Goal: Information Seeking & Learning: Check status

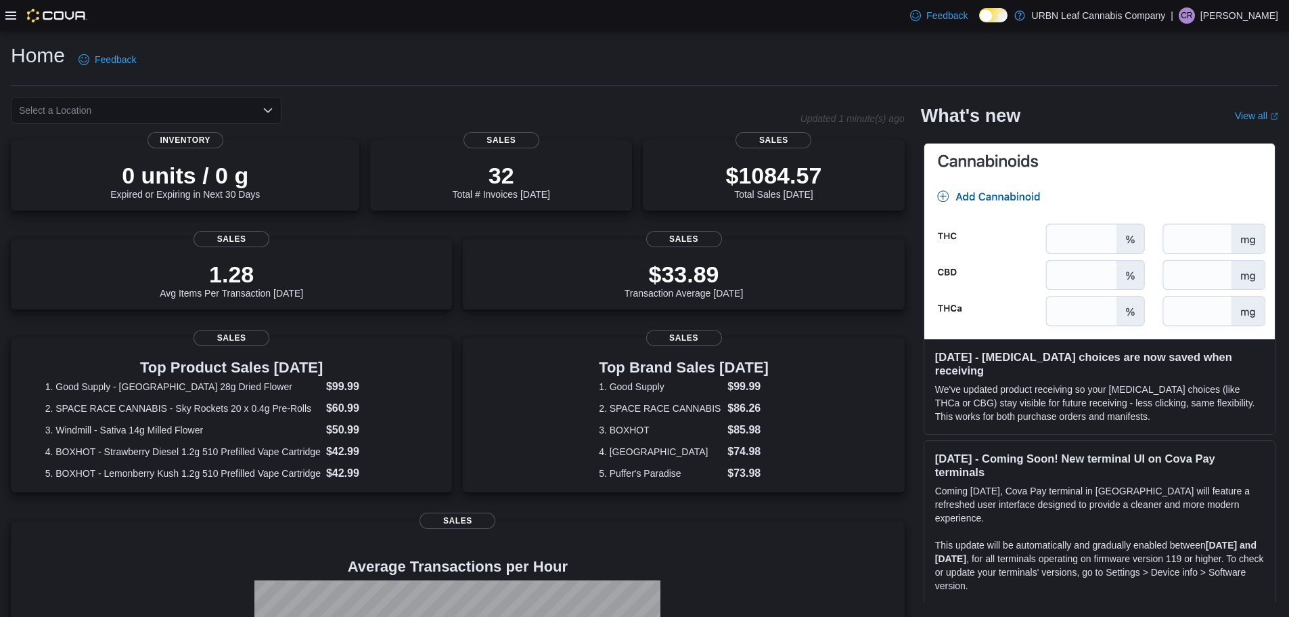
click at [10, 18] on icon at bounding box center [10, 16] width 11 height 8
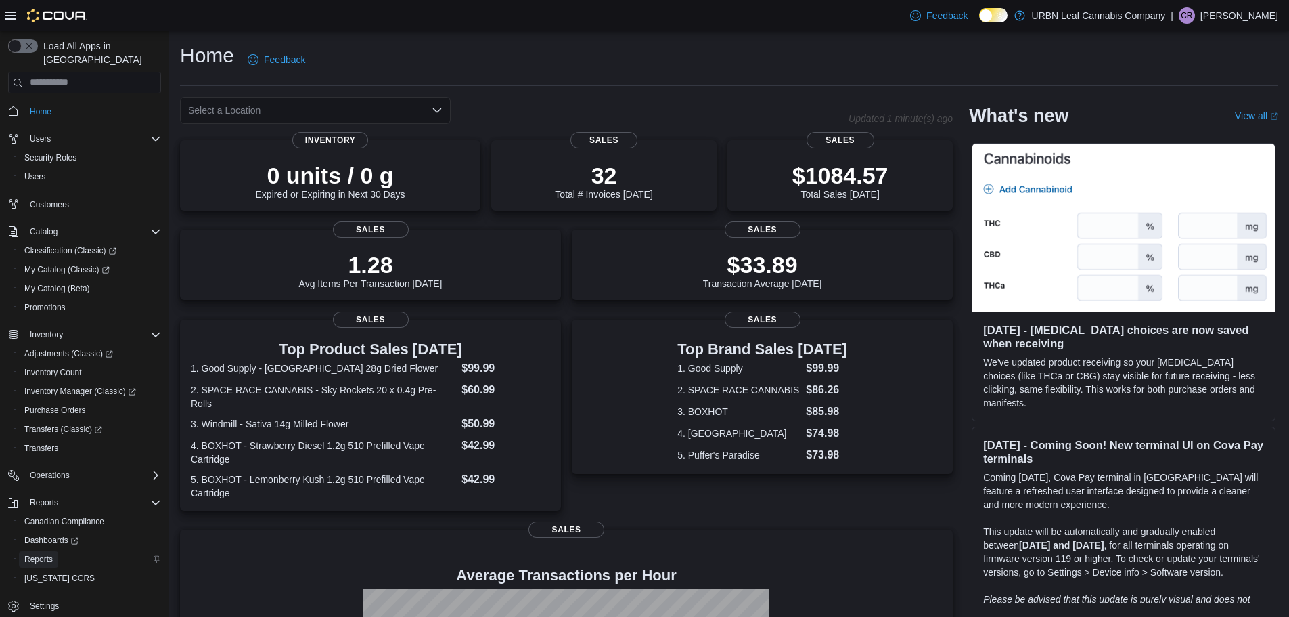
click at [46, 554] on span "Reports" at bounding box center [38, 559] width 28 height 11
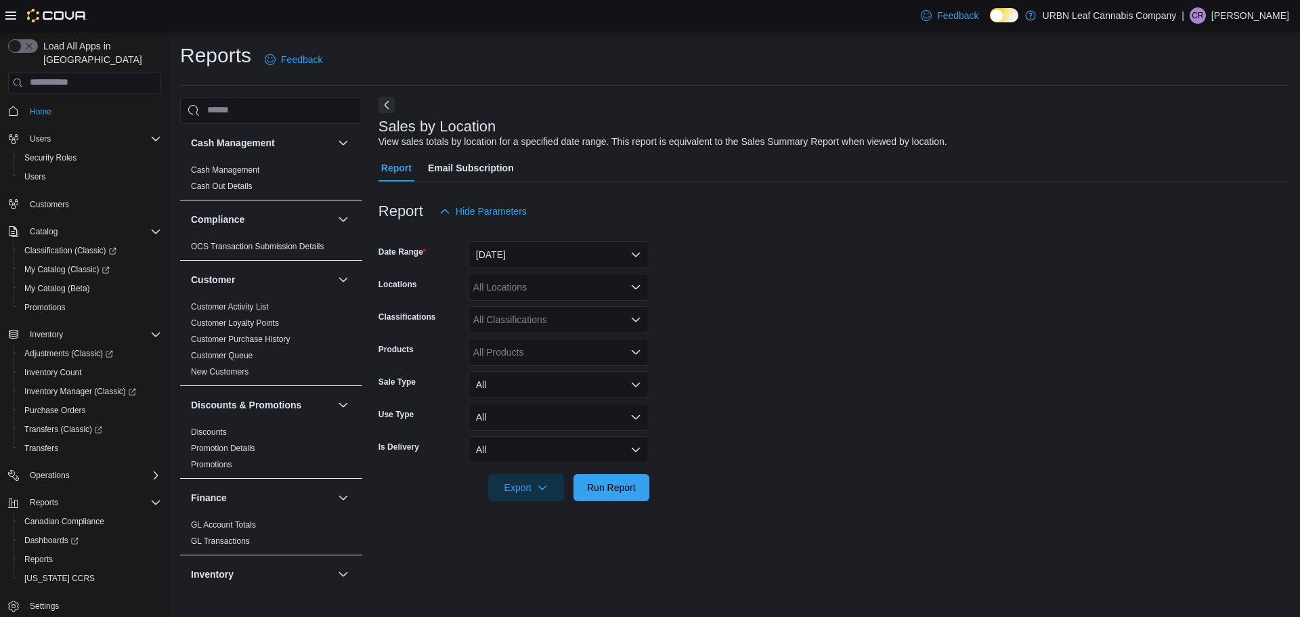
click at [7, 19] on icon at bounding box center [10, 16] width 11 height 8
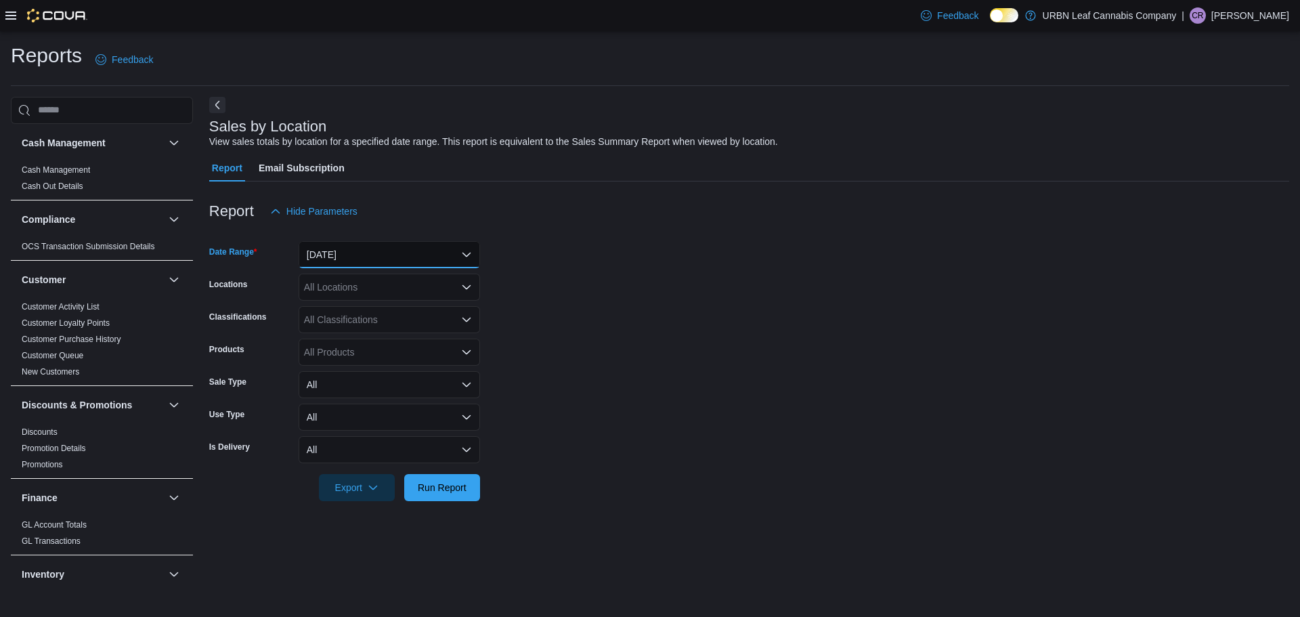
click at [475, 251] on button "Yesterday" at bounding box center [389, 254] width 181 height 27
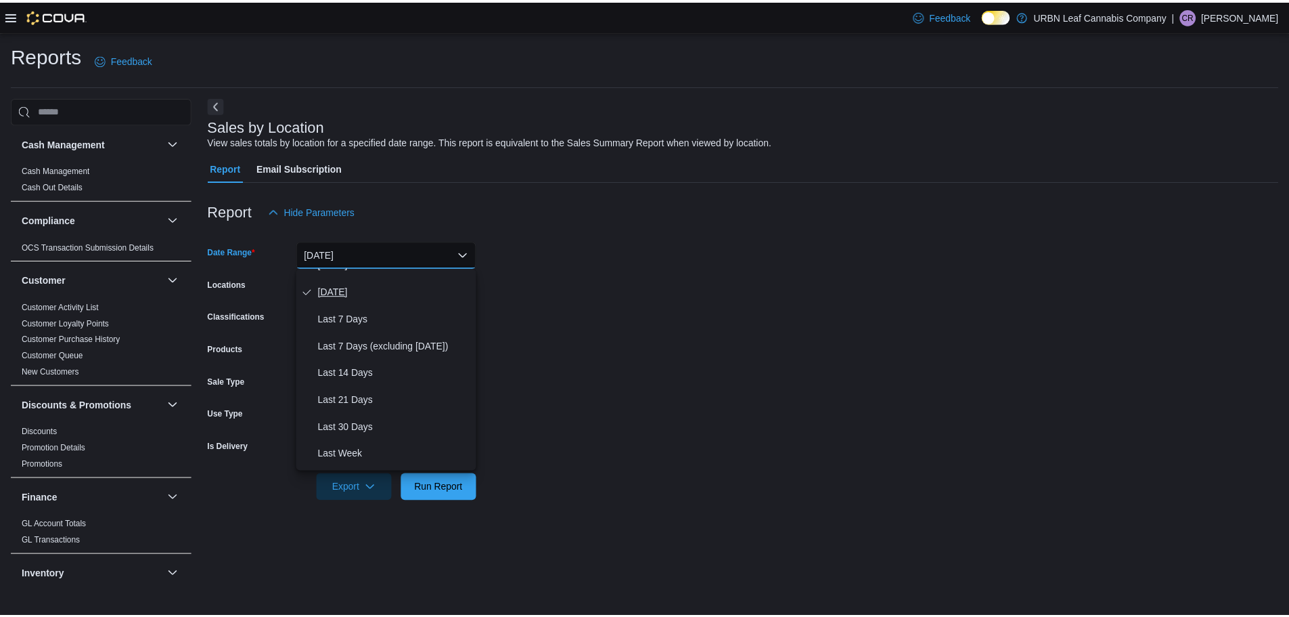
scroll to position [68, 0]
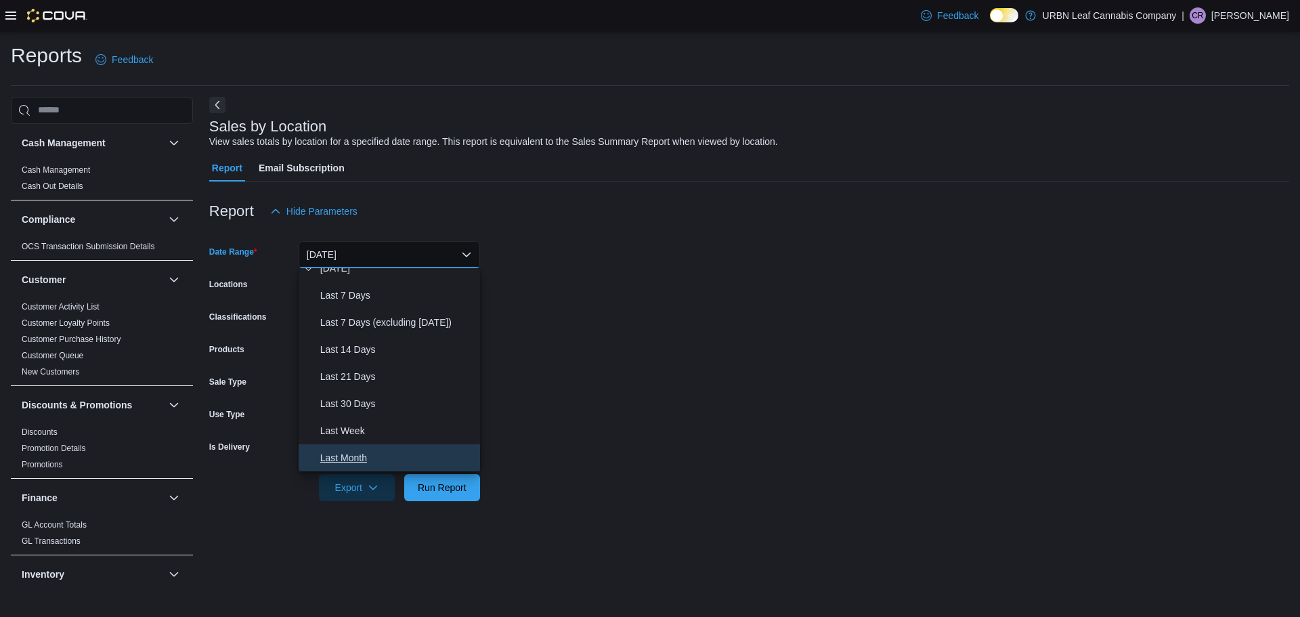
click at [362, 453] on span "Last Month" at bounding box center [397, 457] width 154 height 16
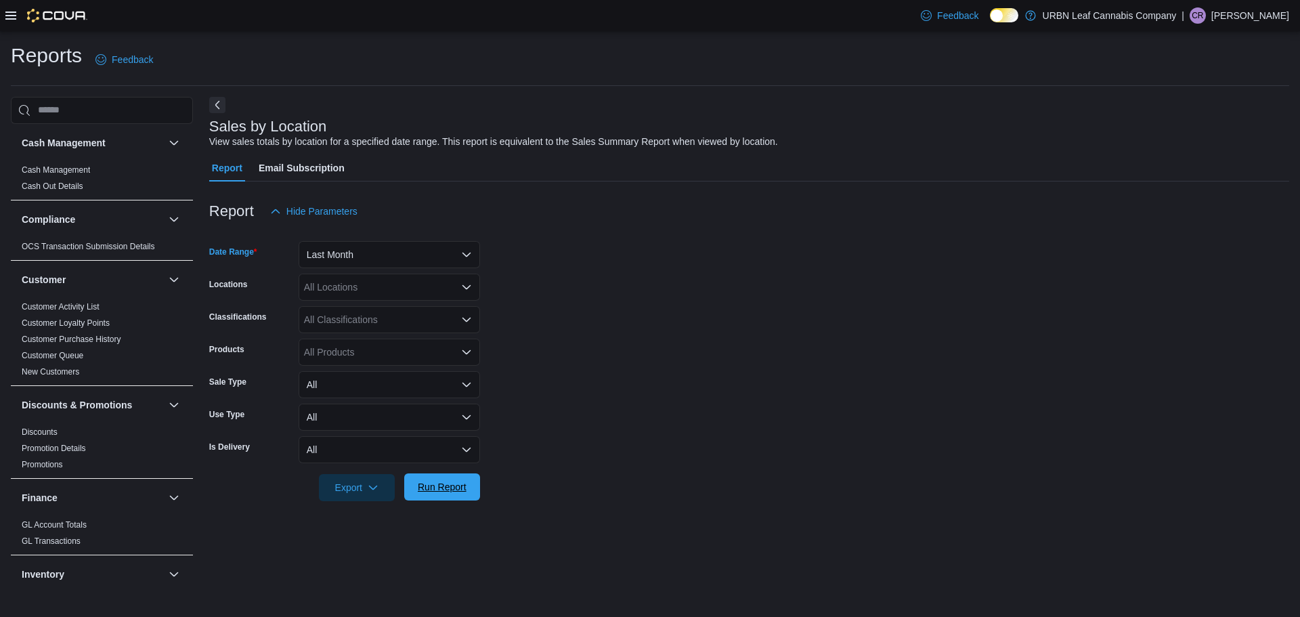
click at [433, 487] on span "Run Report" at bounding box center [442, 487] width 49 height 14
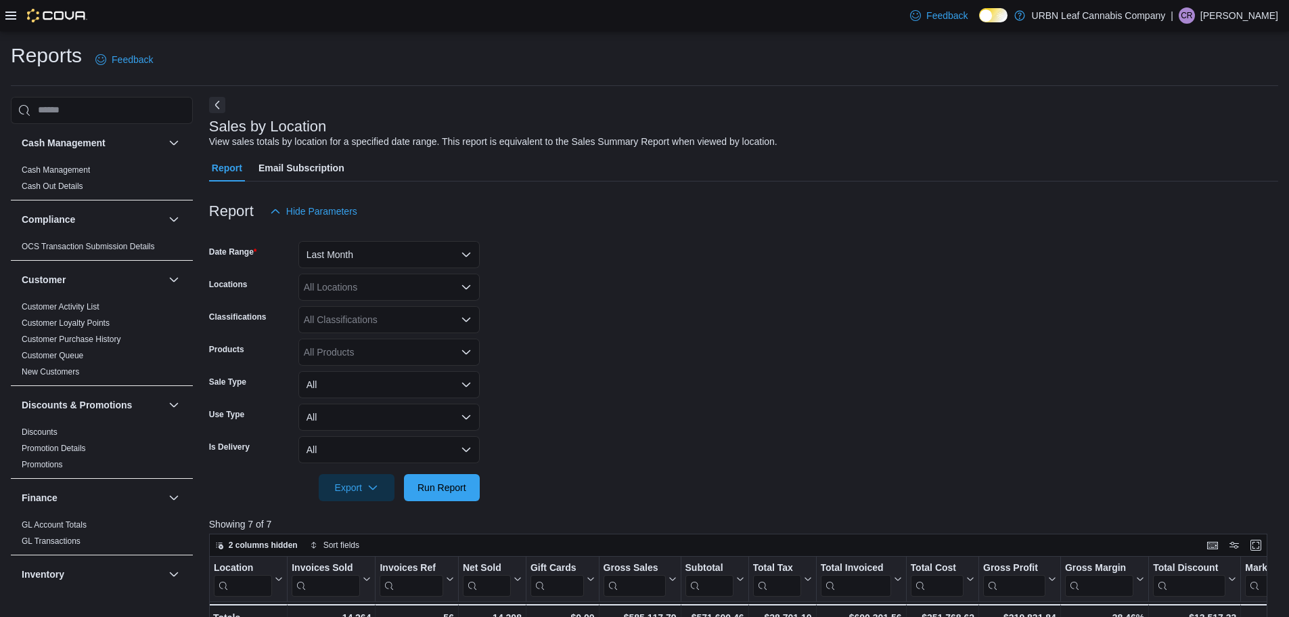
click at [920, 300] on form "Date Range Last Month Locations All Locations Classifications All Classificatio…" at bounding box center [743, 363] width 1069 height 276
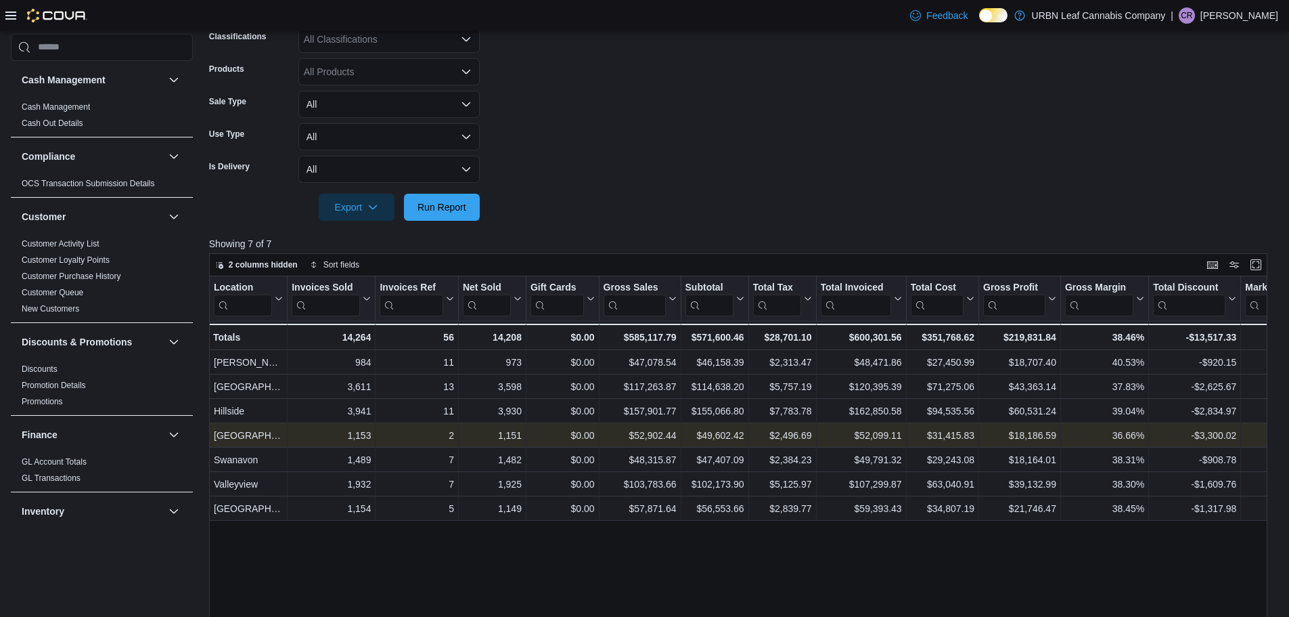
scroll to position [406, 0]
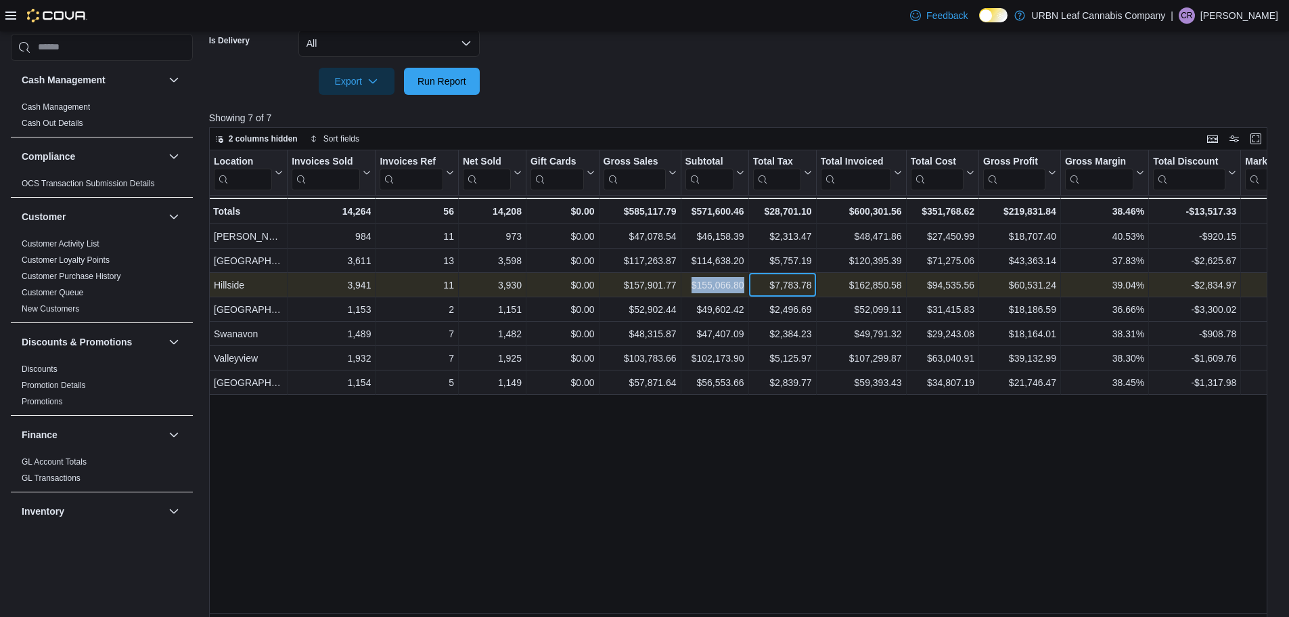
drag, startPoint x: 724, startPoint y: 284, endPoint x: 697, endPoint y: 280, distance: 28.2
click at [697, 280] on div "Hillside - Location, column 1, row 3 3,941 - Invoices Sold, column 2, row 3 11 …" at bounding box center [1131, 285] width 1844 height 24
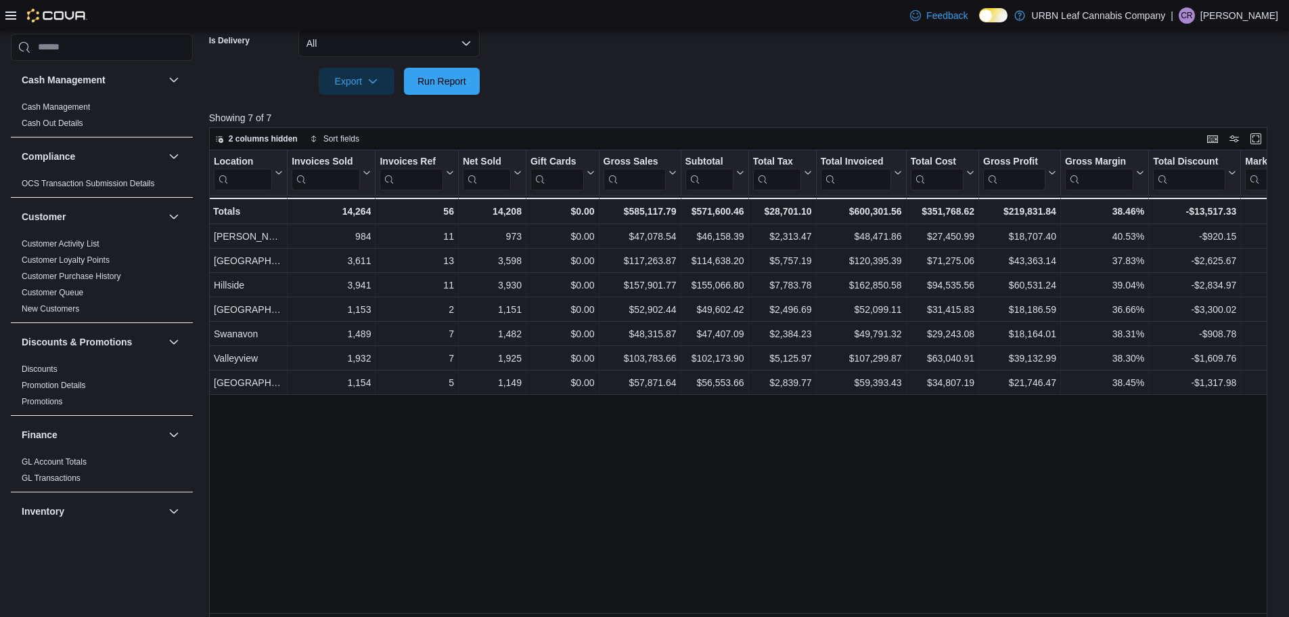
click at [770, 494] on div "Location Click to view column header actions Invoices Sold Click to view column…" at bounding box center [743, 385] width 1069 height 470
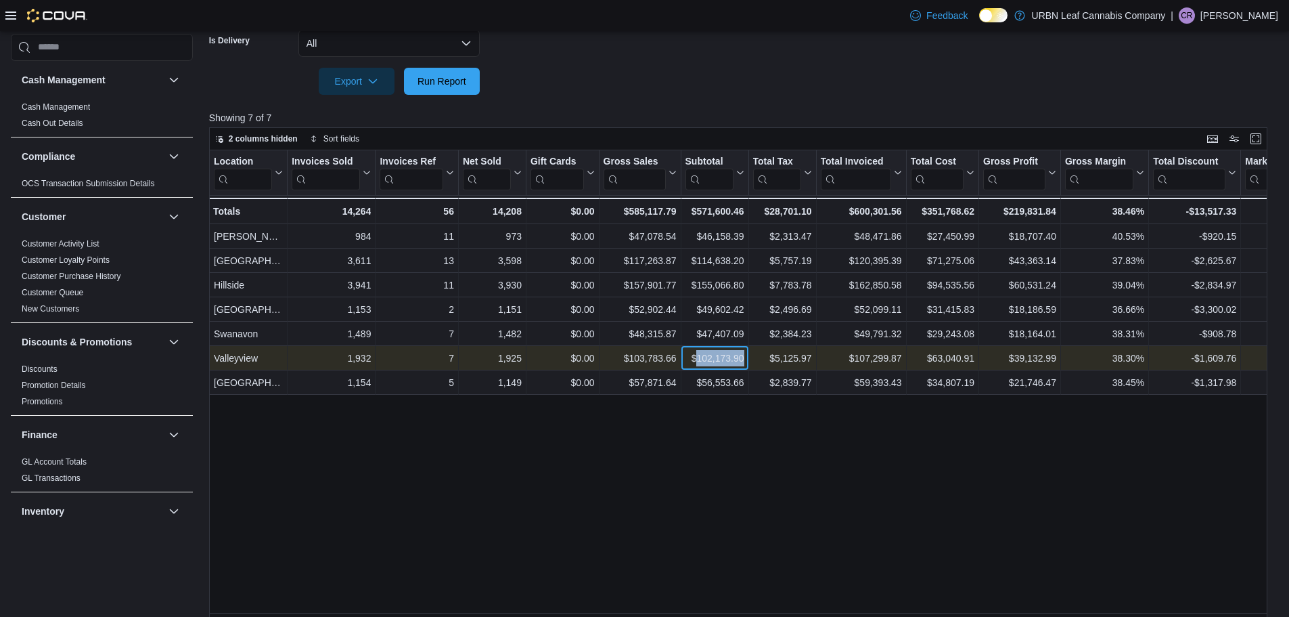
drag, startPoint x: 745, startPoint y: 360, endPoint x: 694, endPoint y: 361, distance: 50.1
click at [694, 361] on div "$102,173.90 - Subtotal, column 7, row 6" at bounding box center [715, 358] width 68 height 24
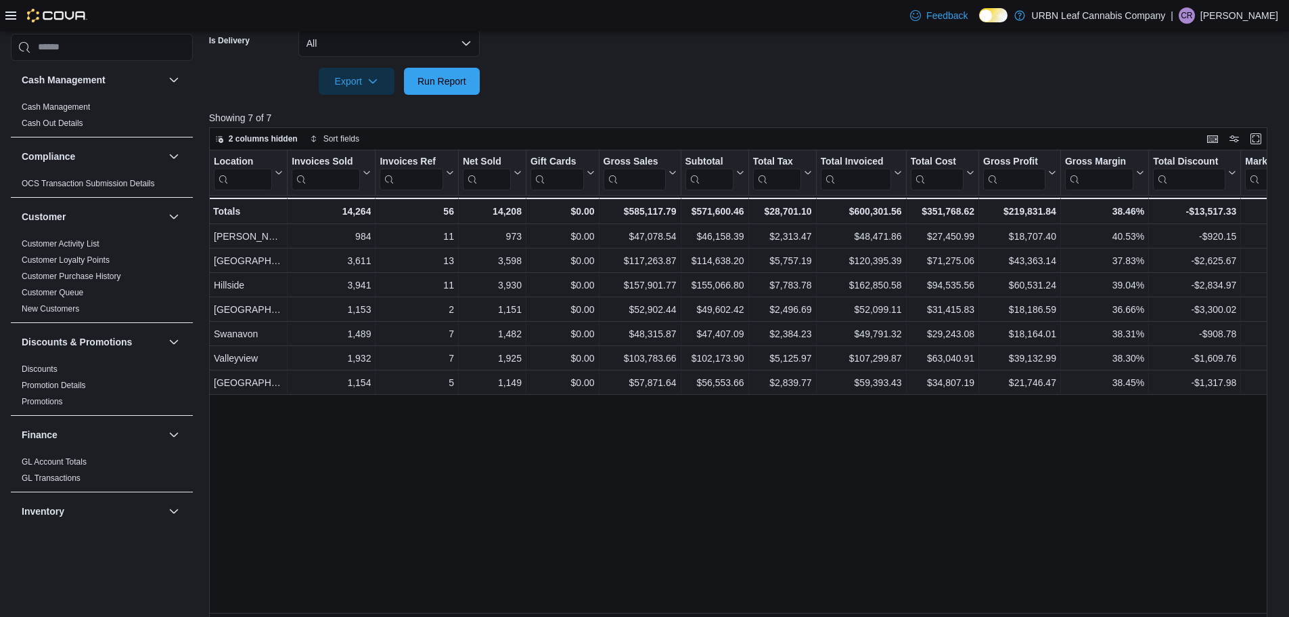
click at [733, 412] on div "Location Click to view column header actions Invoices Sold Click to view column…" at bounding box center [743, 385] width 1069 height 470
